Goal: Information Seeking & Learning: Learn about a topic

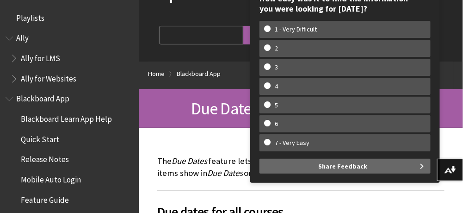
scroll to position [400, 0]
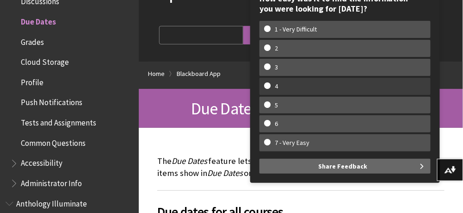
click at [268, 84] on w-span "4" at bounding box center [345, 86] width 162 height 8
click at [268, 84] on input "4" at bounding box center [267, 85] width 6 height 6
radio input "true"
click at [268, 84] on w-span "4" at bounding box center [345, 86] width 162 height 8
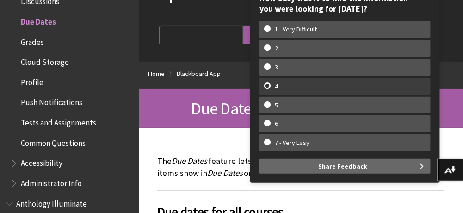
click at [268, 84] on input "4" at bounding box center [267, 85] width 6 height 6
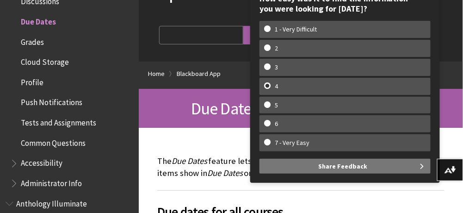
click at [351, 163] on span "Share Feedback" at bounding box center [342, 166] width 49 height 15
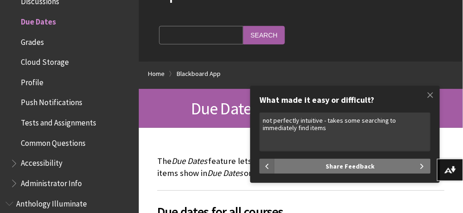
type textarea "not perfectly intuitive - takes some searching to immediately find items"
click at [351, 163] on span "Share Feedback" at bounding box center [349, 166] width 49 height 15
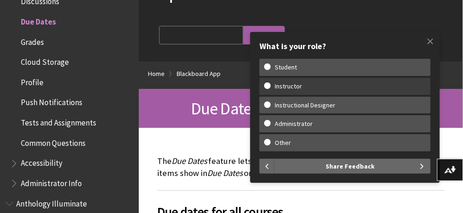
click at [266, 84] on w-span "Instructor" at bounding box center [345, 86] width 162 height 8
click at [266, 84] on input "Instructor" at bounding box center [267, 85] width 6 height 6
radio input "true"
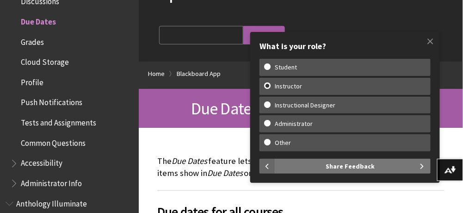
click at [356, 165] on span "Share Feedback" at bounding box center [349, 166] width 49 height 15
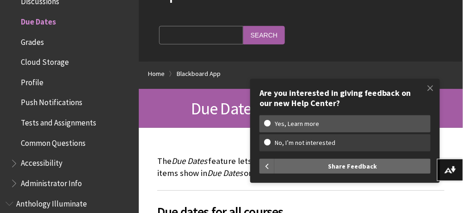
click at [337, 138] on label "No, I’m not interested" at bounding box center [344, 142] width 171 height 17
click at [270, 139] on input "No, I’m not interested" at bounding box center [267, 142] width 6 height 6
radio input "true"
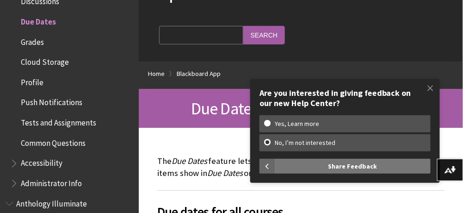
click at [343, 163] on span "Share Feedback" at bounding box center [352, 166] width 49 height 15
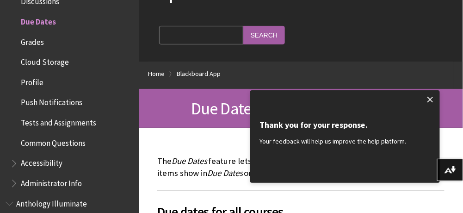
click at [429, 95] on span at bounding box center [430, 99] width 19 height 19
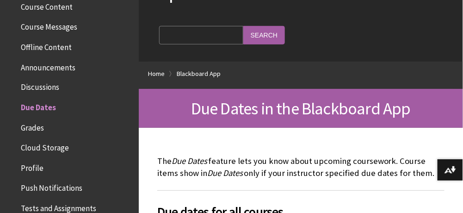
scroll to position [301, 0]
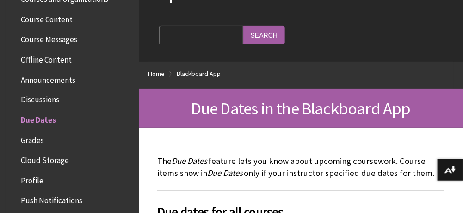
click at [50, 119] on span "Due Dates" at bounding box center [38, 118] width 35 height 12
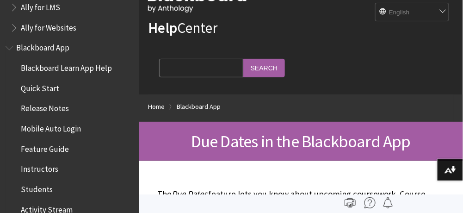
scroll to position [43, 0]
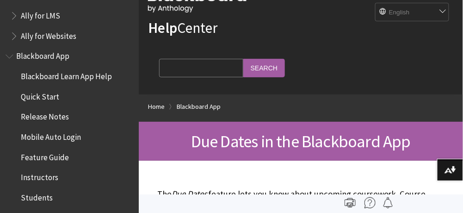
click at [27, 173] on span "Instructors" at bounding box center [39, 176] width 37 height 12
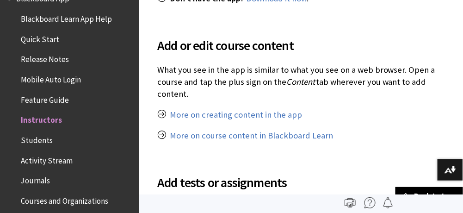
scroll to position [500, 0]
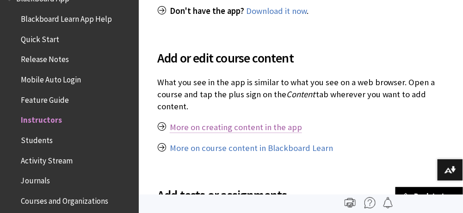
click at [288, 126] on link "More on creating content in the app" at bounding box center [236, 127] width 132 height 11
click at [255, 124] on link "More on creating content in the app" at bounding box center [236, 127] width 132 height 11
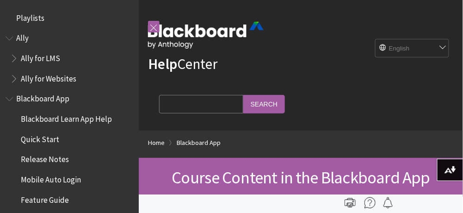
scroll to position [299, 0]
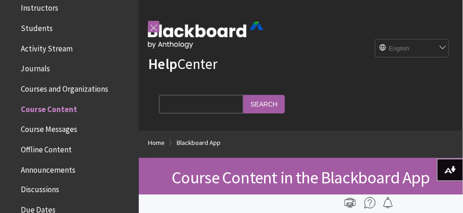
scroll to position [216, 0]
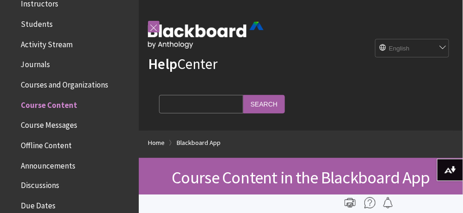
click at [45, 86] on span "Courses and Organizations" at bounding box center [64, 83] width 87 height 12
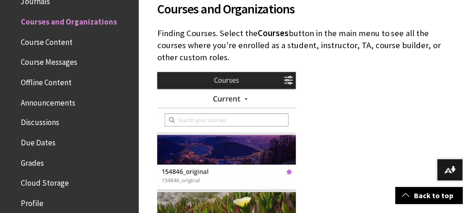
scroll to position [319, 0]
